Goal: Task Accomplishment & Management: Complete application form

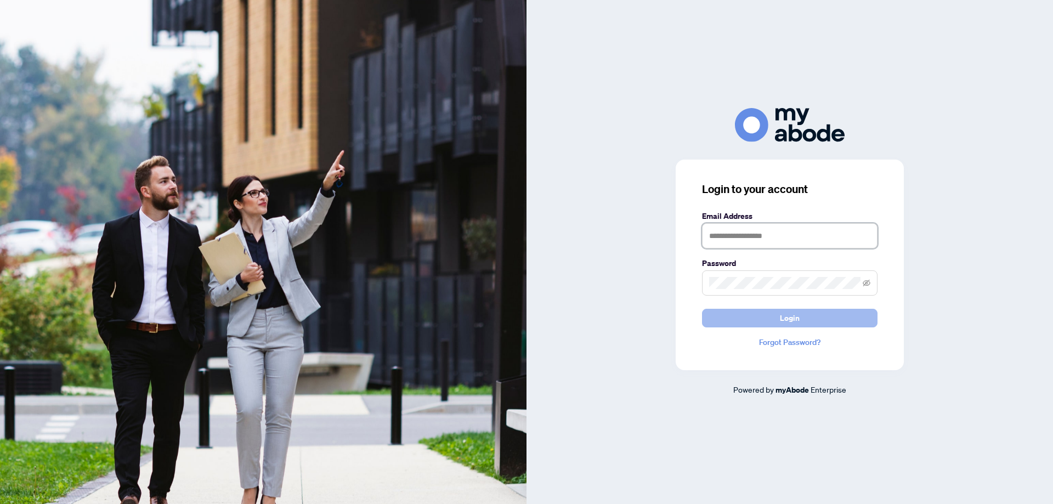
type input "**********"
click at [794, 317] on span "Login" at bounding box center [790, 318] width 20 height 18
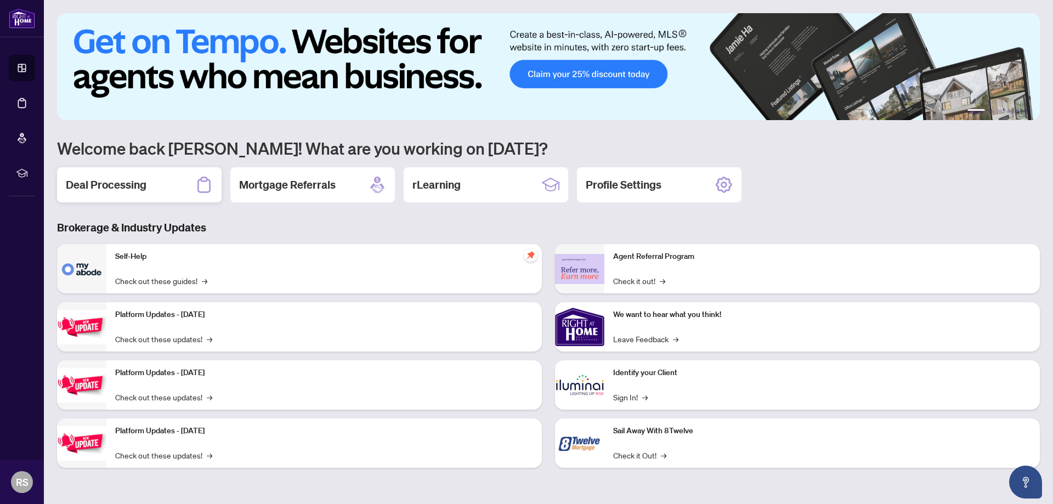
click at [88, 186] on h2 "Deal Processing" at bounding box center [106, 184] width 81 height 15
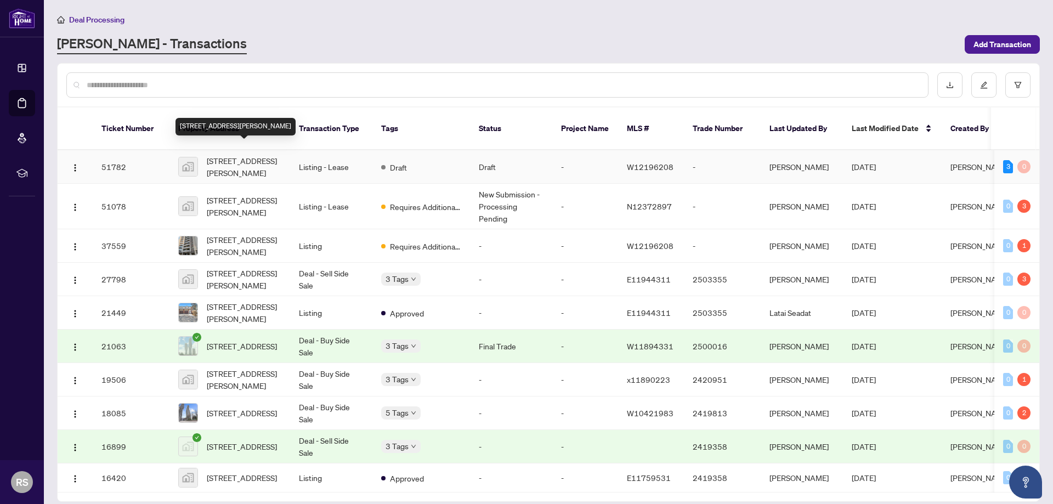
click at [250, 158] on span "[STREET_ADDRESS][PERSON_NAME]" at bounding box center [244, 167] width 75 height 24
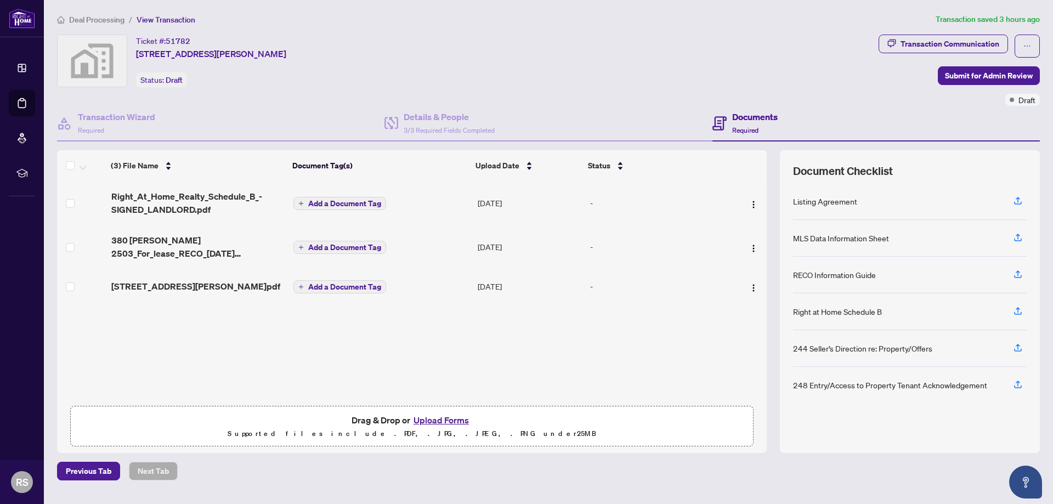
click at [646, 483] on main "Deal Processing / View Transaction Transaction saved 3 hours ago Ticket #: 5178…" at bounding box center [548, 252] width 1009 height 504
click at [432, 422] on button "Upload Forms" at bounding box center [441, 420] width 62 height 14
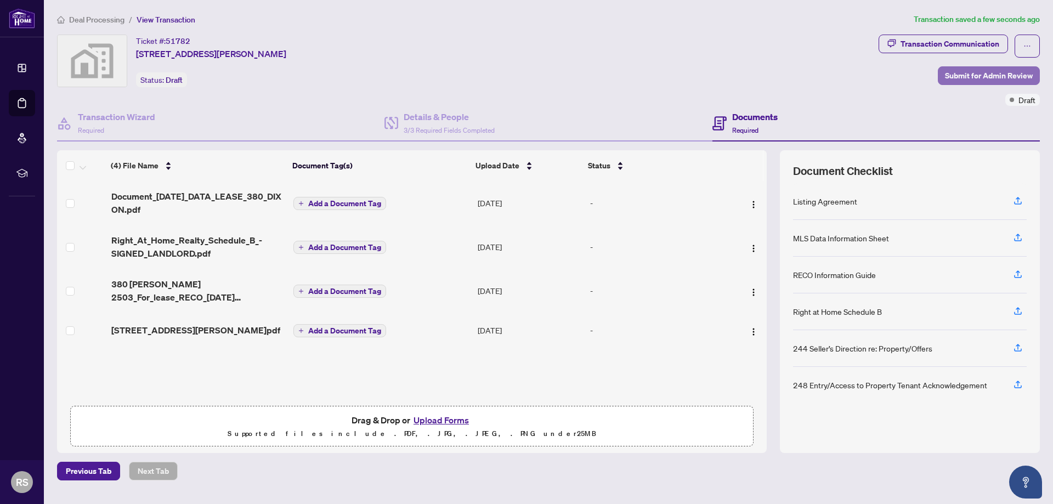
click at [978, 75] on span "Submit for Admin Review" at bounding box center [989, 76] width 88 height 18
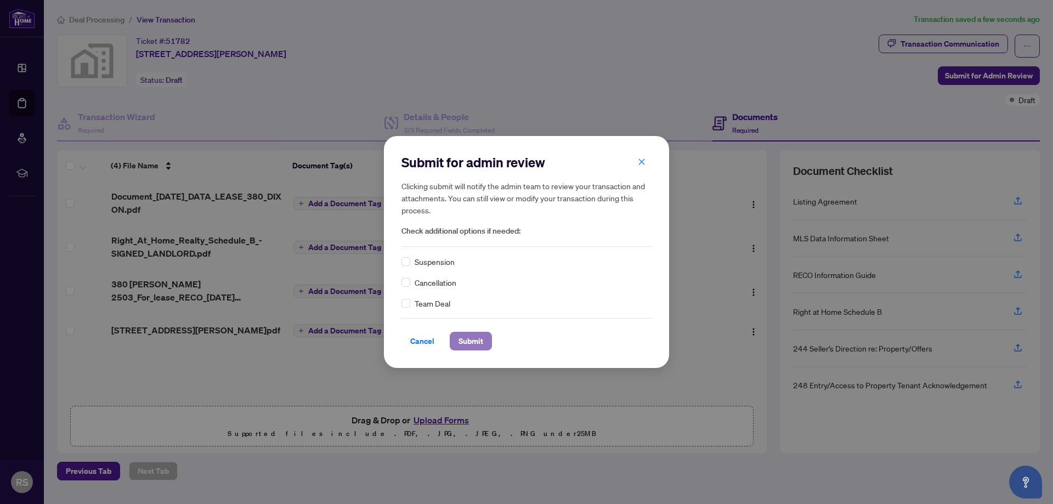
click at [465, 340] on span "Submit" at bounding box center [471, 341] width 25 height 18
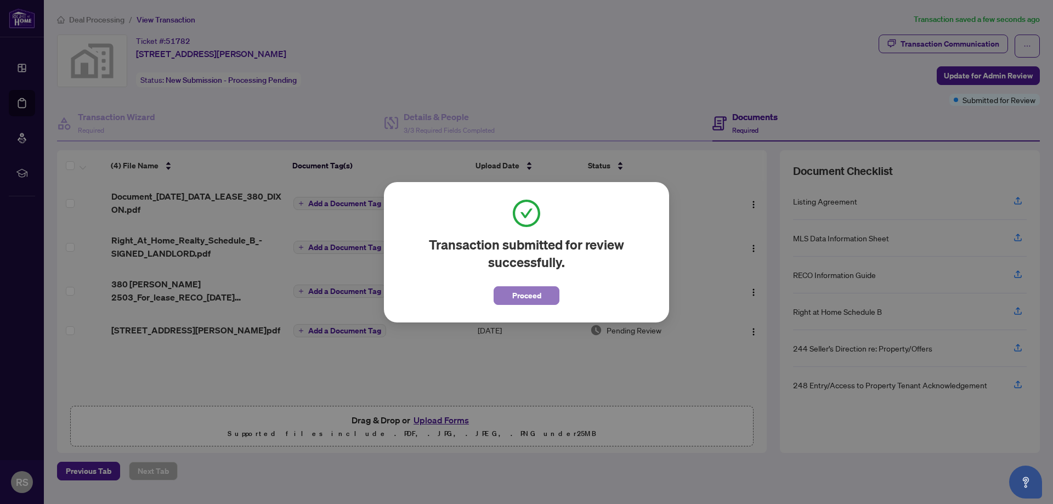
click at [533, 297] on span "Proceed" at bounding box center [526, 296] width 29 height 18
